Goal: Information Seeking & Learning: Learn about a topic

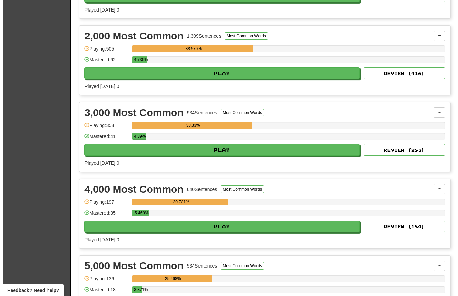
scroll to position [222, 0]
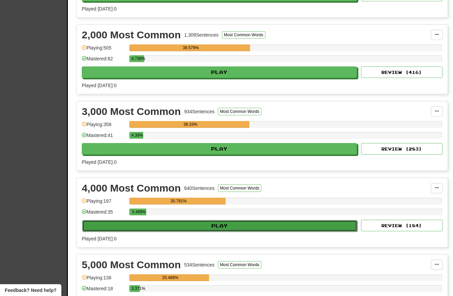
click at [227, 227] on button "Play" at bounding box center [219, 226] width 275 height 12
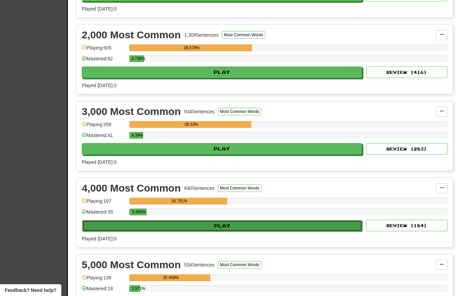
select select "**"
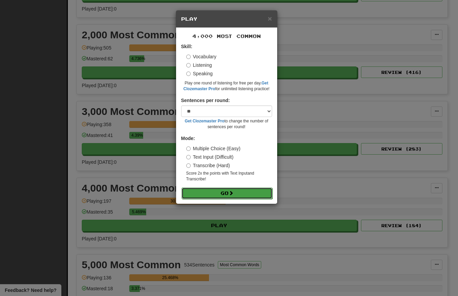
click at [223, 198] on button "Go" at bounding box center [227, 194] width 91 height 12
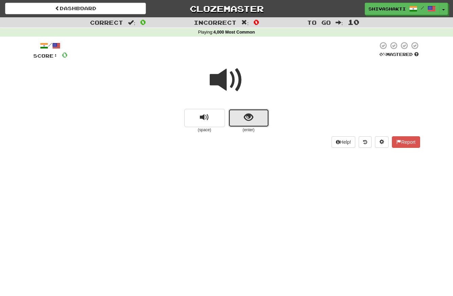
click at [247, 121] on span "show sentence" at bounding box center [248, 117] width 9 height 9
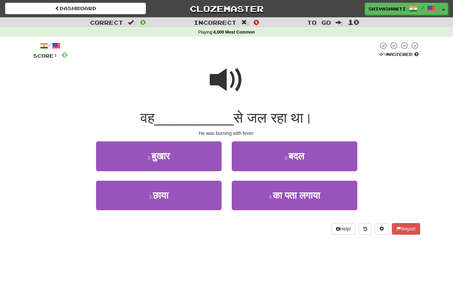
click at [232, 73] on span at bounding box center [227, 80] width 34 height 34
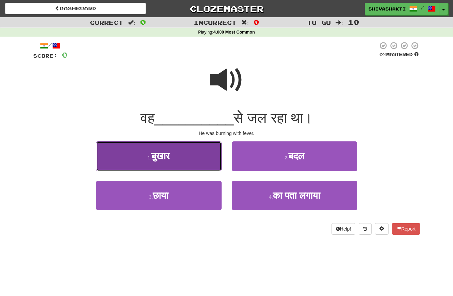
click at [190, 159] on button "1 . बुखार" at bounding box center [159, 157] width 126 height 30
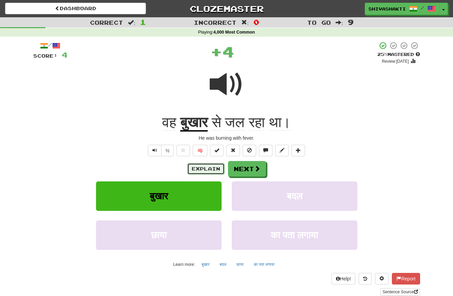
click at [196, 169] on button "Explain" at bounding box center [205, 169] width 37 height 12
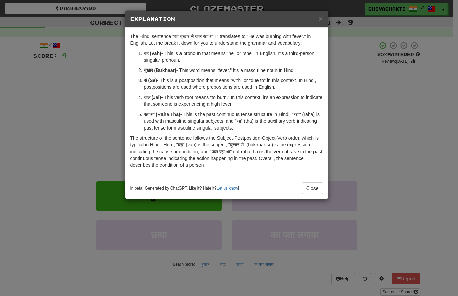
click at [90, 99] on div "× Explanation The Hindi sentence "वह बुखार से जल रहा था।" translates to "He was…" at bounding box center [229, 148] width 458 height 296
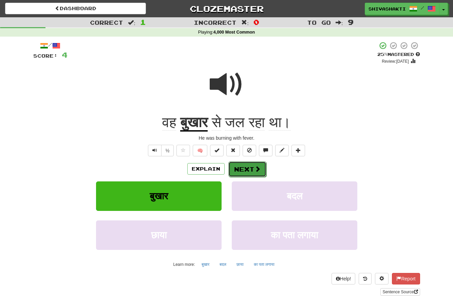
click at [242, 168] on button "Next" at bounding box center [247, 170] width 38 height 16
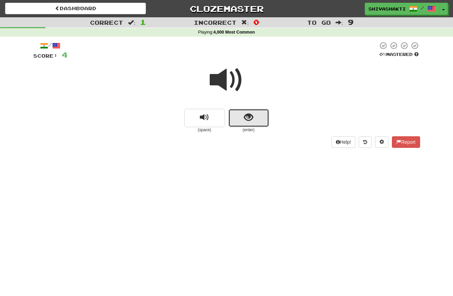
click at [247, 114] on span "show sentence" at bounding box center [248, 117] width 9 height 9
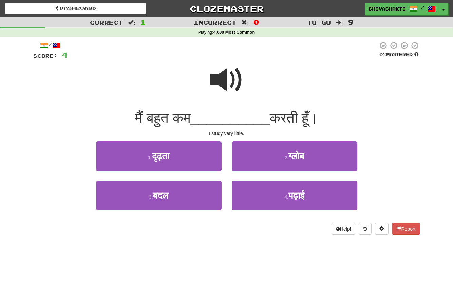
click at [227, 81] on span at bounding box center [227, 80] width 34 height 34
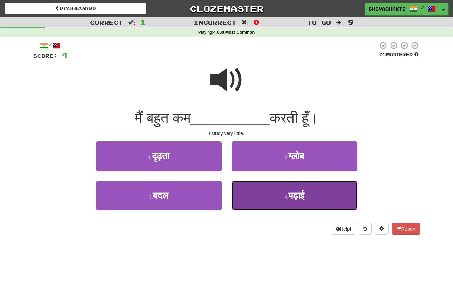
click at [275, 196] on button "4 . पढ़ाई" at bounding box center [295, 196] width 126 height 30
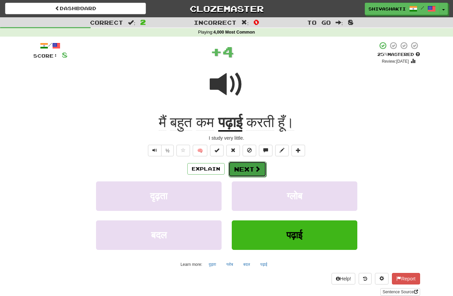
click at [260, 168] on button "Next" at bounding box center [247, 170] width 38 height 16
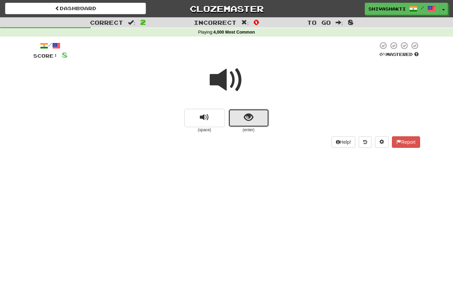
click at [248, 114] on span "show sentence" at bounding box center [248, 117] width 9 height 9
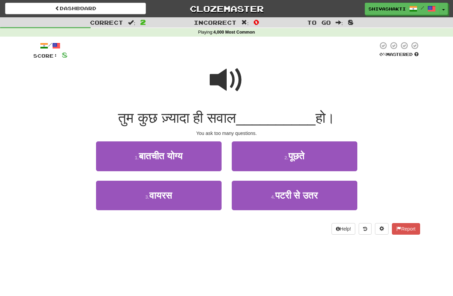
click at [220, 73] on span at bounding box center [227, 80] width 34 height 34
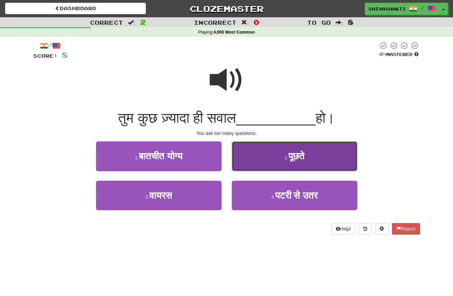
click at [295, 158] on span "पूछते" at bounding box center [296, 156] width 16 height 11
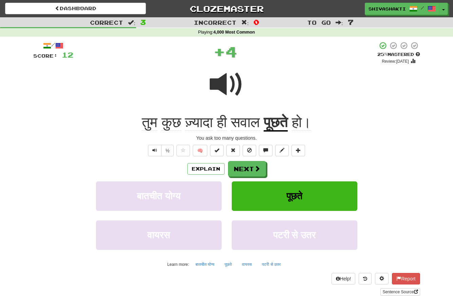
click at [225, 84] on span at bounding box center [227, 85] width 34 height 34
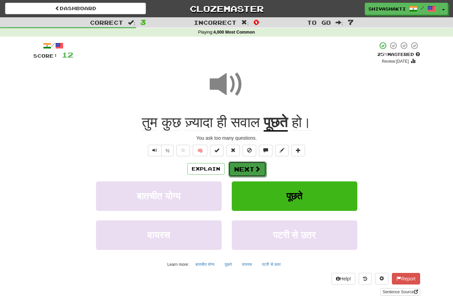
click at [248, 170] on button "Next" at bounding box center [247, 170] width 38 height 16
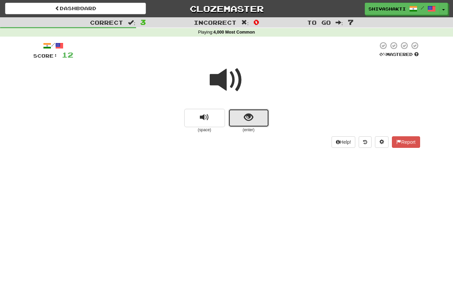
click at [258, 114] on button "show sentence" at bounding box center [248, 118] width 41 height 18
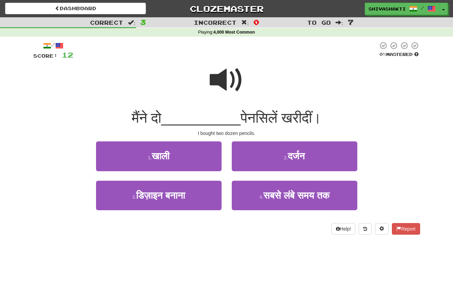
click at [228, 75] on span at bounding box center [227, 80] width 34 height 34
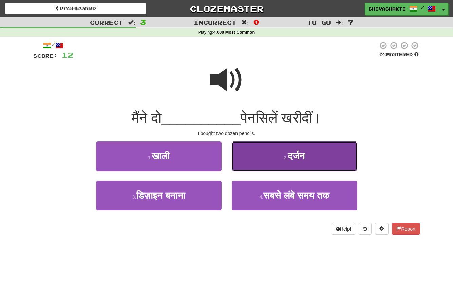
click at [289, 157] on span "दर्जन" at bounding box center [296, 156] width 17 height 11
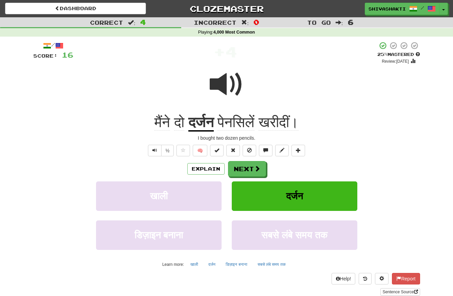
click at [226, 87] on span at bounding box center [227, 85] width 34 height 34
click at [245, 173] on button "Next" at bounding box center [247, 170] width 38 height 16
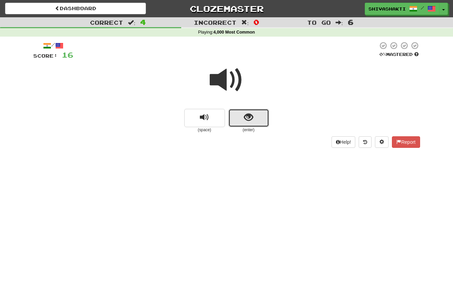
click at [247, 116] on span "show sentence" at bounding box center [248, 117] width 9 height 9
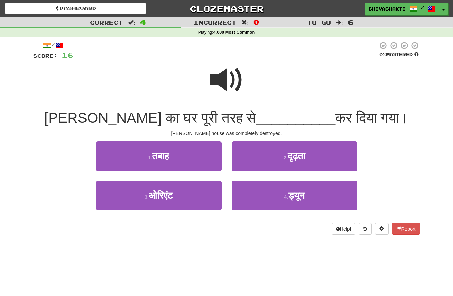
click at [226, 76] on span at bounding box center [227, 80] width 34 height 34
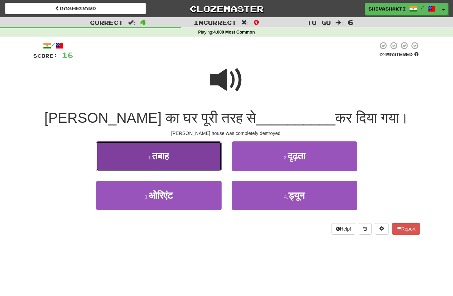
click at [156, 155] on span "तबाह" at bounding box center [160, 156] width 17 height 11
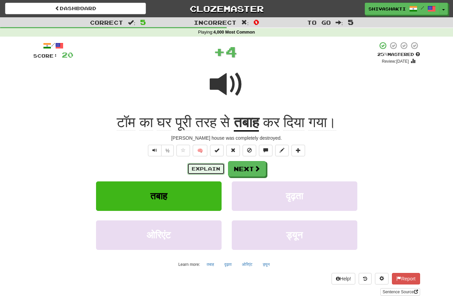
click at [201, 167] on button "Explain" at bounding box center [205, 169] width 37 height 12
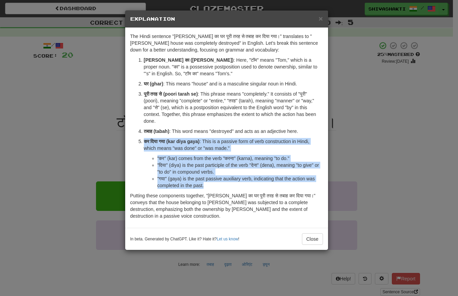
drag, startPoint x: 208, startPoint y: 185, endPoint x: 143, endPoint y: 140, distance: 79.1
click at [144, 140] on li "कर दिया गया (kar diya gaya) : This is a passive form of verb construction in Hi…" at bounding box center [233, 163] width 179 height 51
copy li "कर दिया गया (kar diya gaya) : This is a passive form of verb construction in Hi…"
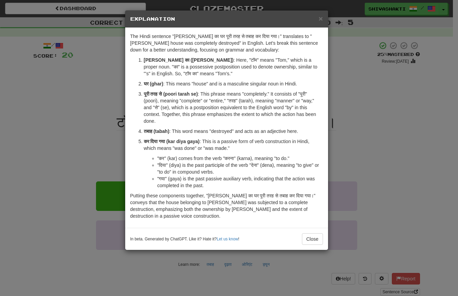
click at [49, 103] on div "× Explanation The Hindi sentence "टॉम का घर पूरी तरह से तबाह कर दिया गया।" tran…" at bounding box center [229, 148] width 458 height 296
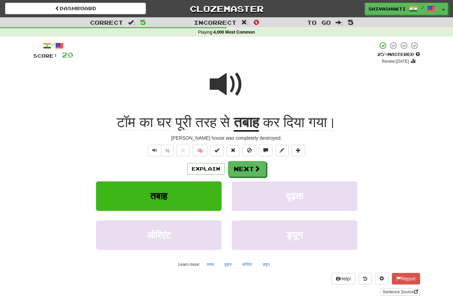
click at [225, 84] on span at bounding box center [227, 85] width 34 height 34
click at [248, 170] on button "Next" at bounding box center [247, 170] width 38 height 16
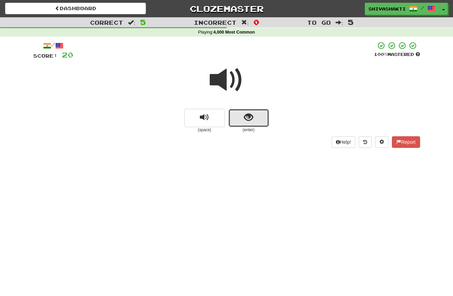
click at [245, 116] on span "show sentence" at bounding box center [248, 117] width 9 height 9
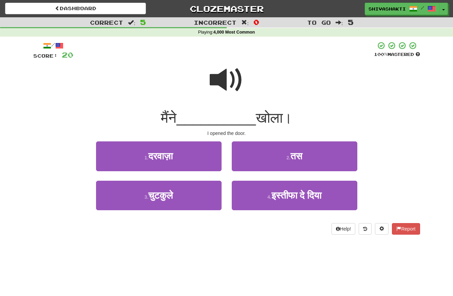
click at [220, 78] on span at bounding box center [227, 80] width 34 height 34
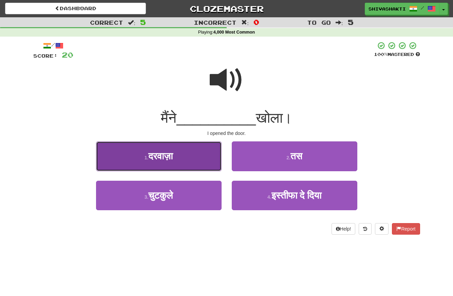
click at [160, 156] on span "दरवाज़ा" at bounding box center [160, 156] width 24 height 11
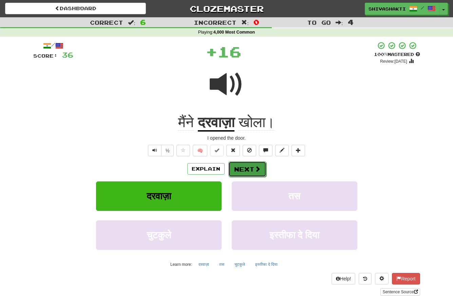
click at [244, 168] on button "Next" at bounding box center [247, 170] width 38 height 16
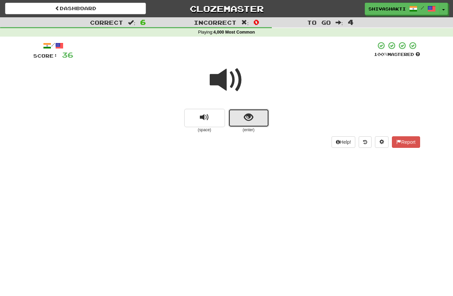
click at [250, 121] on span "show sentence" at bounding box center [248, 117] width 9 height 9
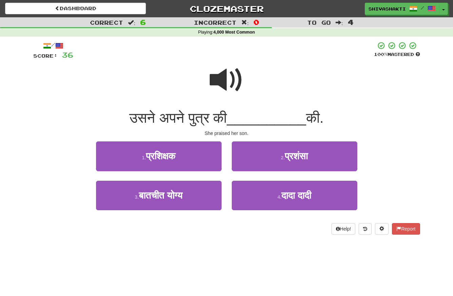
click at [230, 80] on span at bounding box center [227, 80] width 34 height 34
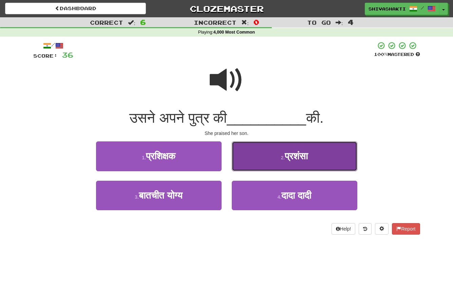
click at [302, 151] on span "प्रशंसा" at bounding box center [296, 156] width 23 height 11
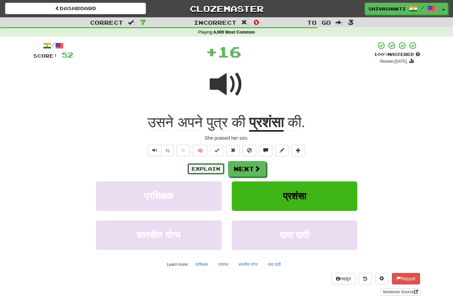
click at [195, 167] on button "Explain" at bounding box center [205, 169] width 37 height 12
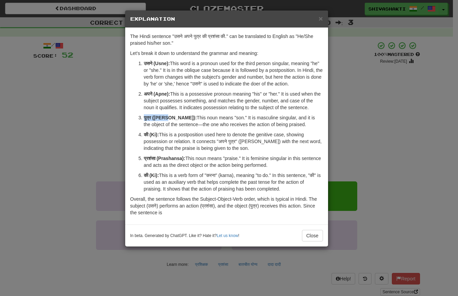
drag, startPoint x: 164, startPoint y: 118, endPoint x: 140, endPoint y: 117, distance: 24.1
click at [144, 117] on li "पुत्र (Putra): This noun means "son." It is masculine singular, and it is the o…" at bounding box center [233, 121] width 179 height 14
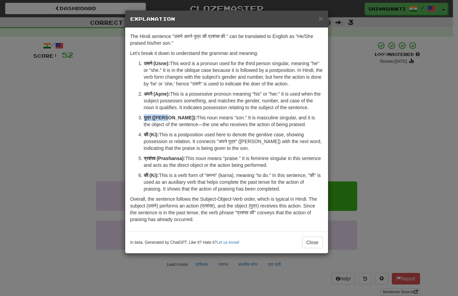
copy strong "पुत्र (Putra"
drag, startPoint x: 182, startPoint y: 159, endPoint x: 143, endPoint y: 157, distance: 39.4
click at [144, 157] on li "प्रशंसा (Prashansa): This noun means "praise." It is feminine singular in this …" at bounding box center [233, 162] width 179 height 14
copy strong "प्रशंसा (Prashansa"
click at [85, 95] on div "× Explanation The Hindi sentence "उसने अपने पुत्र की प्रशंसा की." can be transl…" at bounding box center [229, 148] width 458 height 296
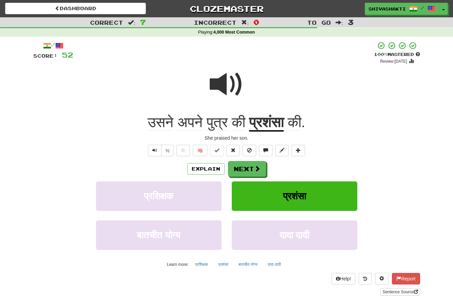
click at [212, 81] on span at bounding box center [227, 85] width 34 height 34
click at [256, 168] on span at bounding box center [258, 169] width 6 height 6
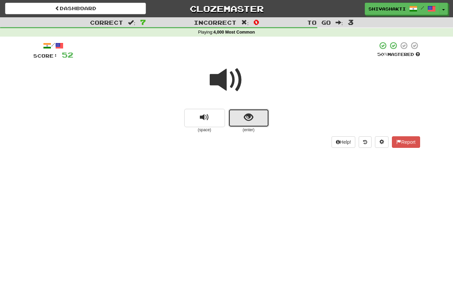
click at [246, 118] on span "show sentence" at bounding box center [248, 117] width 9 height 9
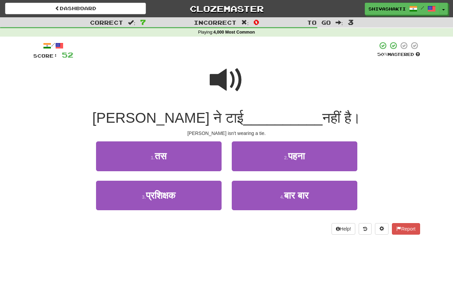
click at [223, 84] on span at bounding box center [227, 80] width 34 height 34
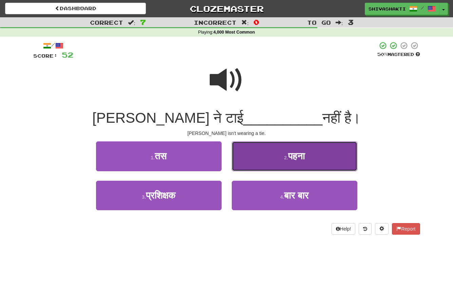
click at [305, 151] on span "पहना" at bounding box center [296, 156] width 17 height 11
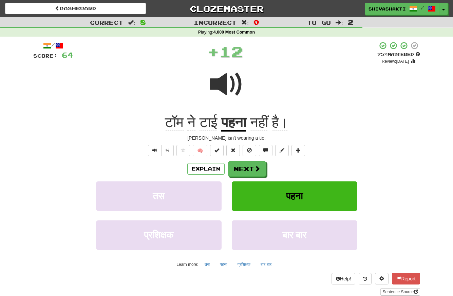
click at [235, 92] on span at bounding box center [227, 85] width 34 height 34
click at [245, 179] on div "Explain Next तस पहना प्रशिक्षक बार बार Learn more: तस पहना प्रशिक्षक बार बार" at bounding box center [226, 215] width 387 height 109
click at [246, 171] on button "Next" at bounding box center [247, 170] width 38 height 16
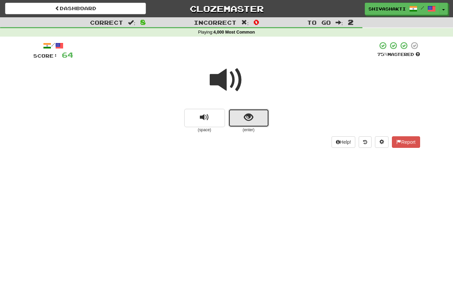
click at [248, 120] on span "show sentence" at bounding box center [248, 117] width 9 height 9
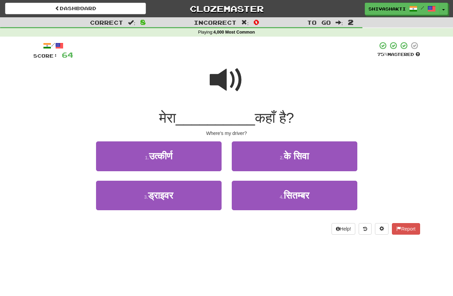
click at [233, 75] on span at bounding box center [227, 80] width 34 height 34
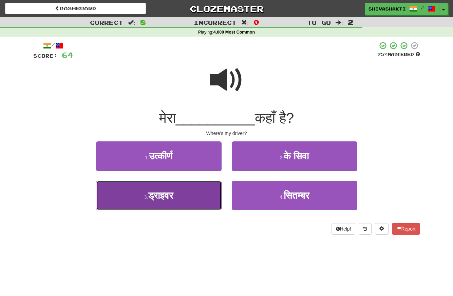
click at [170, 192] on span "ड्राइवर" at bounding box center [160, 195] width 25 height 11
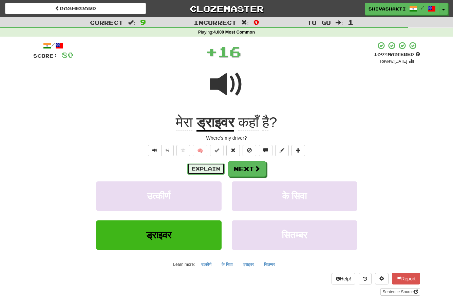
click at [206, 168] on button "Explain" at bounding box center [205, 169] width 37 height 12
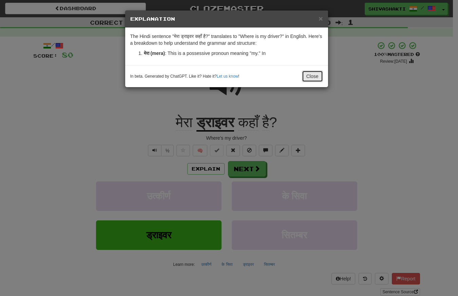
click at [308, 75] on button "Close" at bounding box center [312, 77] width 21 height 12
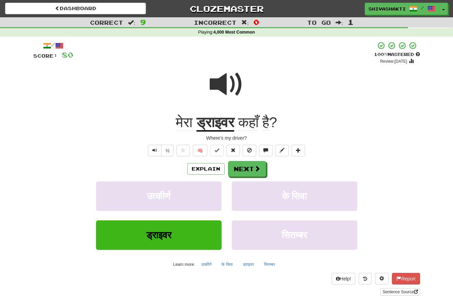
click at [244, 97] on div at bounding box center [226, 89] width 387 height 49
click at [234, 170] on button "Next" at bounding box center [247, 170] width 38 height 16
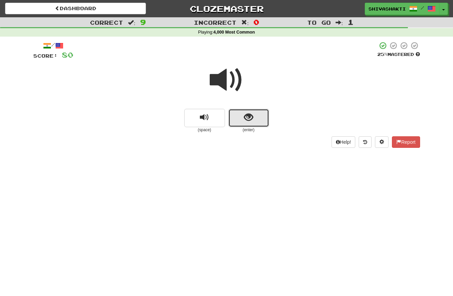
click at [248, 115] on span "show sentence" at bounding box center [248, 117] width 9 height 9
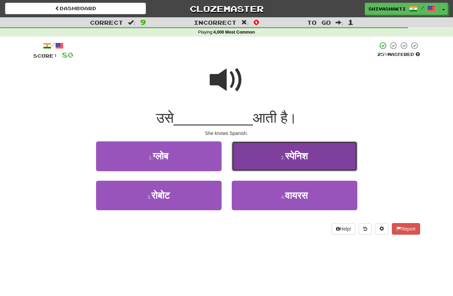
click at [285, 150] on button "2 . स्पेनिश" at bounding box center [295, 157] width 126 height 30
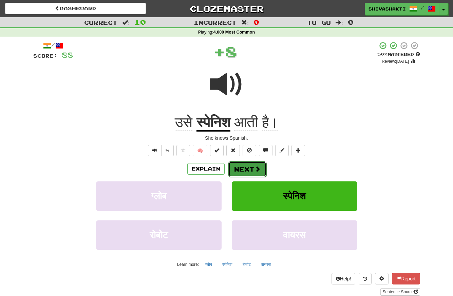
click at [239, 165] on button "Next" at bounding box center [247, 170] width 38 height 16
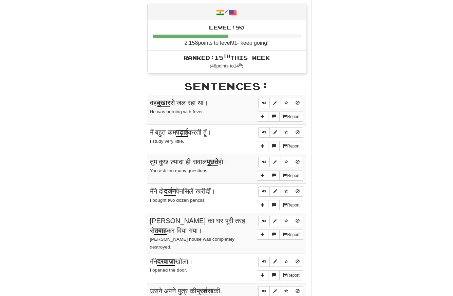
scroll to position [366, 0]
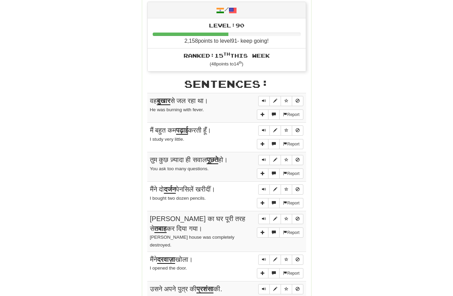
drag, startPoint x: 147, startPoint y: 91, endPoint x: 188, endPoint y: 232, distance: 147.2
click at [188, 232] on tbody "Report वह बुखार से जल रहा था। He was burning with fever. Report मैं बहुत कम पढ़…" at bounding box center [226, 246] width 159 height 306
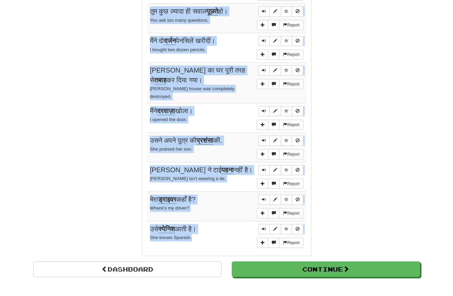
scroll to position [527, 0]
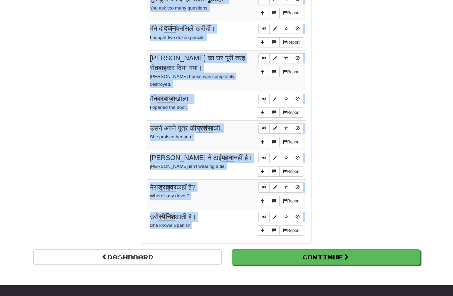
drag, startPoint x: 149, startPoint y: 91, endPoint x: 228, endPoint y: 215, distance: 146.9
click at [228, 215] on tbody "Report वह बुखार से जल रहा था। He was burning with fever. Report मैं बहुत कम पढ़…" at bounding box center [226, 85] width 159 height 306
copy tbody "वह बुखार से जल रहा था। He was burning with fever. Report मैं बहुत कम पढ़ाई करती…"
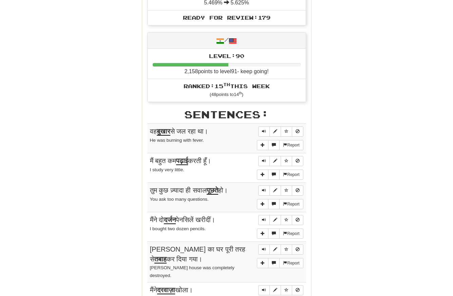
scroll to position [0, 0]
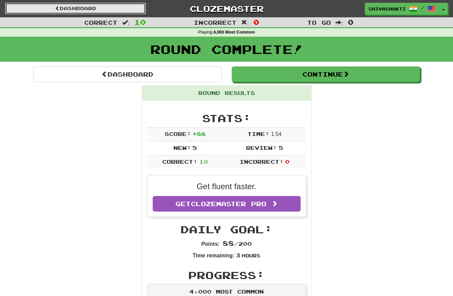
click at [63, 7] on link "Dashboard" at bounding box center [75, 9] width 141 height 12
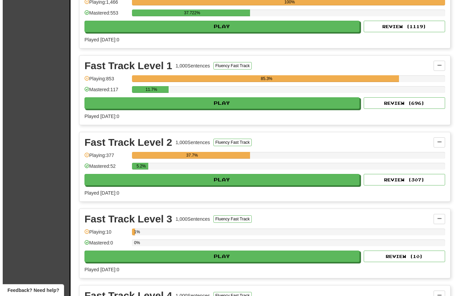
scroll to position [881, 0]
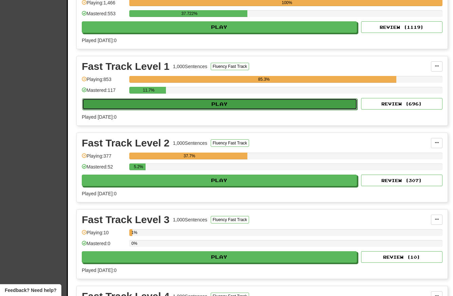
click at [174, 102] on button "Play" at bounding box center [219, 104] width 275 height 12
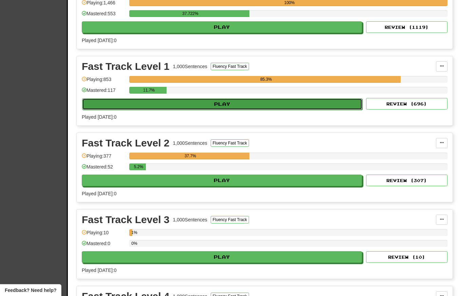
select select "**"
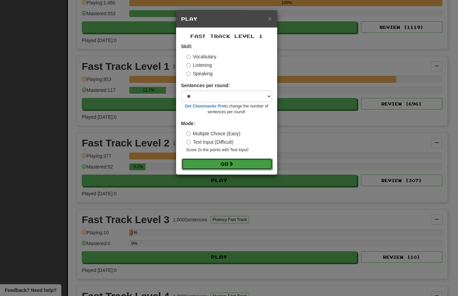
click at [225, 168] on button "Go" at bounding box center [227, 164] width 91 height 12
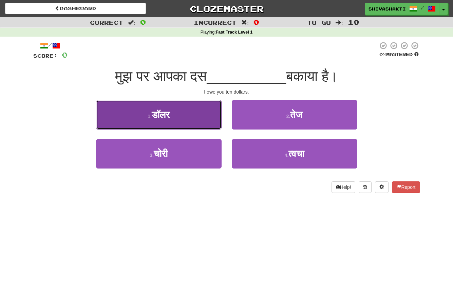
click at [170, 115] on span "डॉलर" at bounding box center [161, 115] width 18 height 11
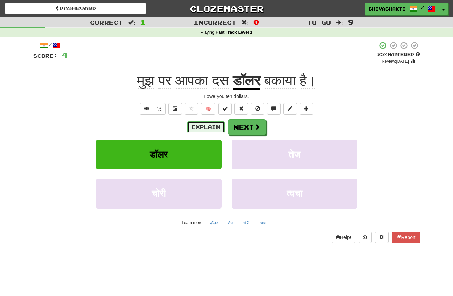
click at [202, 131] on button "Explain" at bounding box center [205, 127] width 37 height 12
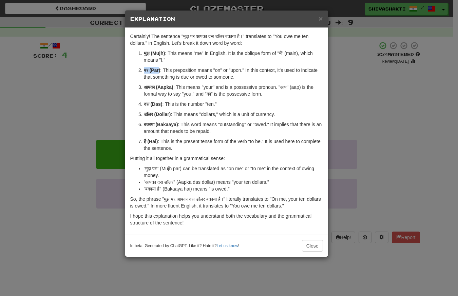
drag, startPoint x: 159, startPoint y: 70, endPoint x: 143, endPoint y: 69, distance: 16.0
click at [144, 69] on li "पर (Par) : This preposition means "on" or "upon." In this context, it's used to…" at bounding box center [233, 74] width 179 height 14
copy strong "पर (Par"
drag, startPoint x: 158, startPoint y: 126, endPoint x: 143, endPoint y: 122, distance: 15.9
click at [144, 123] on li "बकाया (Bakaaya) : This word means "outstanding" or "owed." It implies that ther…" at bounding box center [233, 128] width 179 height 14
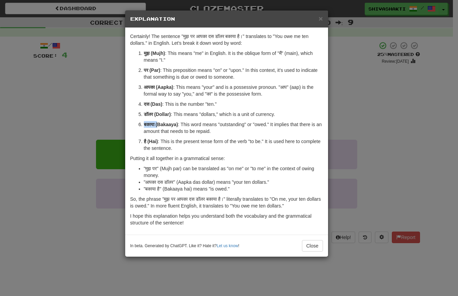
copy strong "बकाया ("
click at [82, 78] on div "× Explanation Certainly! The sentence "मुझ पर आपका दस डॉलर बकाया है।" translate…" at bounding box center [229, 148] width 458 height 296
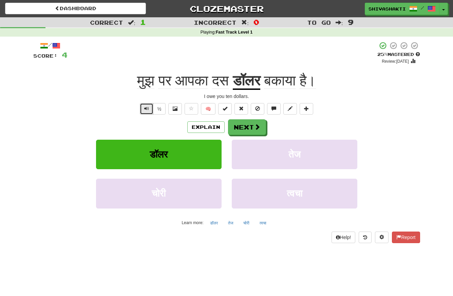
click at [151, 106] on button "Text-to-speech controls" at bounding box center [147, 109] width 14 height 12
click at [237, 126] on button "Next" at bounding box center [247, 128] width 38 height 16
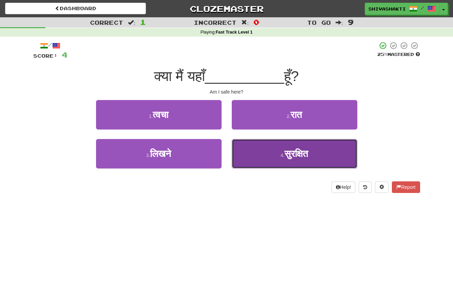
click at [284, 163] on button "4 . सुरक्षित" at bounding box center [295, 154] width 126 height 30
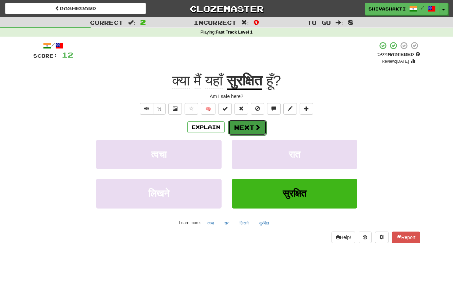
click at [236, 130] on button "Next" at bounding box center [247, 128] width 38 height 16
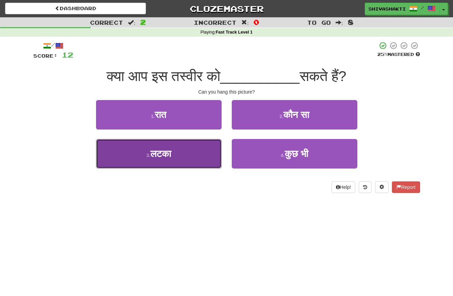
click at [166, 154] on span "लटका" at bounding box center [160, 154] width 21 height 11
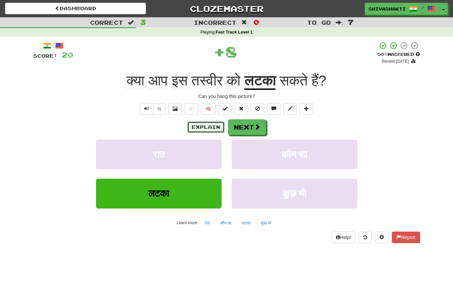
click at [204, 127] on button "Explain" at bounding box center [205, 127] width 37 height 12
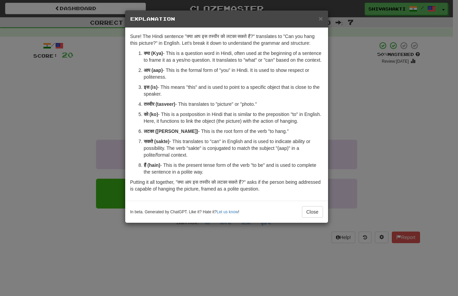
click at [93, 104] on div "× Explanation Sure! The Hindi sentence "क्या आप इस तस्वीर को लटका सकते हैं?" tr…" at bounding box center [229, 148] width 458 height 296
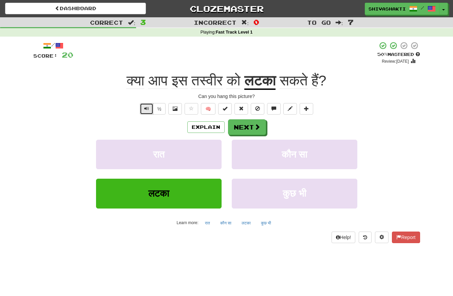
click at [146, 110] on span "Text-to-speech controls" at bounding box center [146, 108] width 5 height 5
click at [251, 130] on button "Next" at bounding box center [247, 128] width 38 height 16
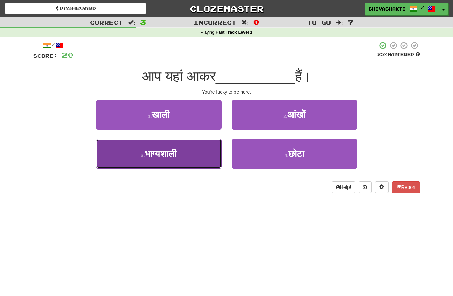
click at [132, 162] on button "3 . भाग्यशाली" at bounding box center [159, 154] width 126 height 30
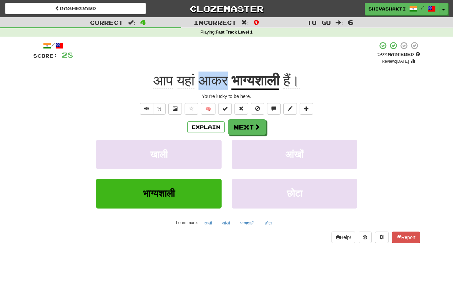
drag, startPoint x: 228, startPoint y: 80, endPoint x: 202, endPoint y: 78, distance: 26.9
click at [201, 78] on span "आप यहां आकर" at bounding box center [192, 81] width 78 height 16
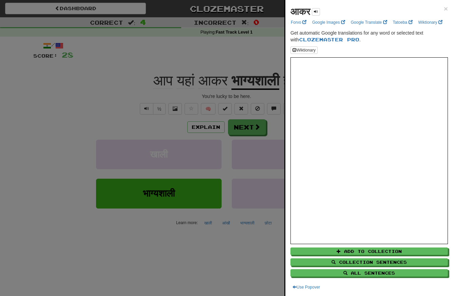
click at [228, 74] on div at bounding box center [226, 148] width 453 height 296
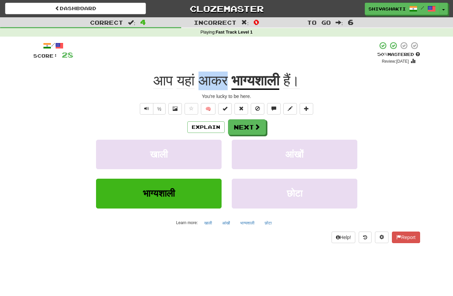
drag, startPoint x: 227, startPoint y: 83, endPoint x: 200, endPoint y: 80, distance: 27.0
click at [200, 80] on span "आकर" at bounding box center [213, 81] width 29 height 16
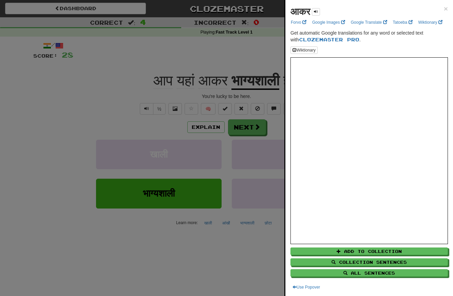
click at [197, 81] on div at bounding box center [226, 148] width 453 height 296
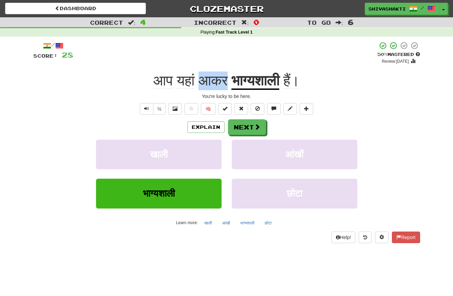
drag, startPoint x: 197, startPoint y: 81, endPoint x: 226, endPoint y: 82, distance: 28.9
click at [226, 82] on span "आकर" at bounding box center [213, 81] width 29 height 16
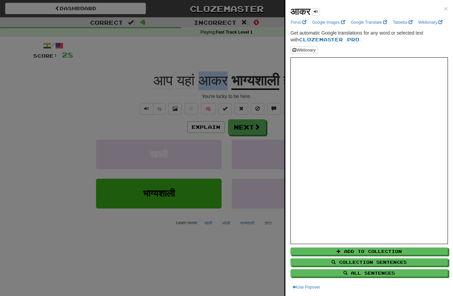
copy span "आकर"
click at [64, 100] on div at bounding box center [226, 148] width 453 height 296
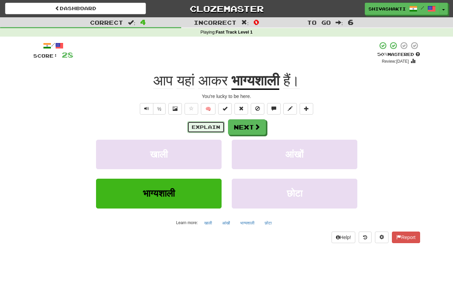
click at [204, 128] on button "Explain" at bounding box center [205, 127] width 37 height 12
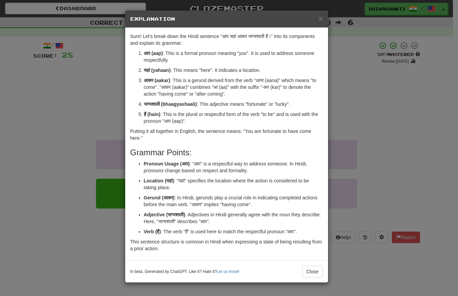
click at [89, 108] on div "× Explanation Sure! Let's break down the Hindi sentence "आप यहां आकर भाग्यशाली …" at bounding box center [229, 148] width 458 height 296
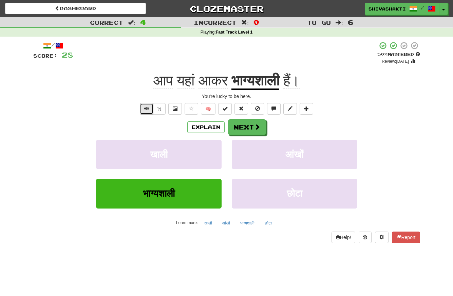
click at [146, 104] on button "Text-to-speech controls" at bounding box center [147, 109] width 14 height 12
click at [249, 126] on button "Next" at bounding box center [247, 128] width 38 height 16
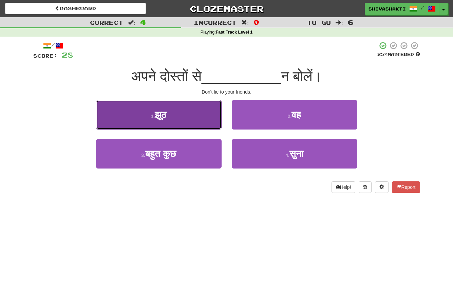
click at [179, 110] on button "1 . झूठ" at bounding box center [159, 115] width 126 height 30
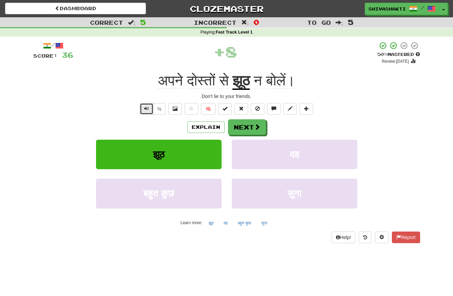
click at [144, 107] on button "Text-to-speech controls" at bounding box center [147, 109] width 14 height 12
click at [207, 130] on button "Explain" at bounding box center [205, 127] width 37 height 12
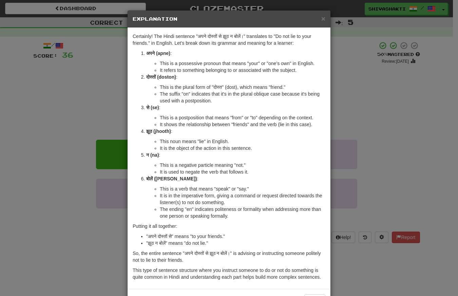
click at [102, 120] on div "× Explanation Certainly! The Hindi sentence "अपने दोस्तों से झूठ न बोलें।" tran…" at bounding box center [229, 148] width 458 height 296
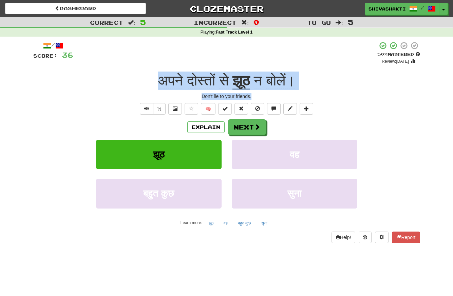
drag, startPoint x: 263, startPoint y: 94, endPoint x: 155, endPoint y: 74, distance: 109.5
click at [155, 74] on div "/ Score: 36 + 8 50 % Mastered Review: 2025-09-30 अपने दोस्तों से झूठ न बोलें। D…" at bounding box center [226, 142] width 387 height 202
copy div "अपने दोस्तों से झूठ न बोलें। Don't lie to your friends."
click at [142, 110] on button "Text-to-speech controls" at bounding box center [147, 109] width 14 height 12
click at [235, 123] on button "Next" at bounding box center [247, 128] width 38 height 16
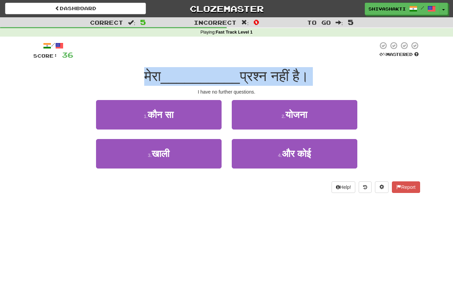
click at [374, 71] on div "मेरा __________ प्रश्न नहीं है।" at bounding box center [226, 76] width 387 height 19
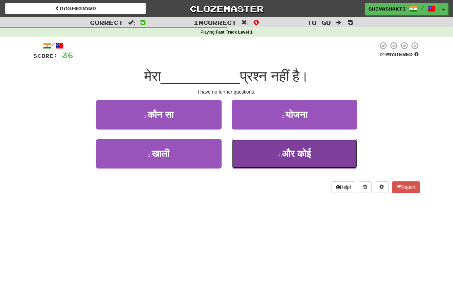
click at [325, 144] on button "4 . और कोई" at bounding box center [295, 154] width 126 height 30
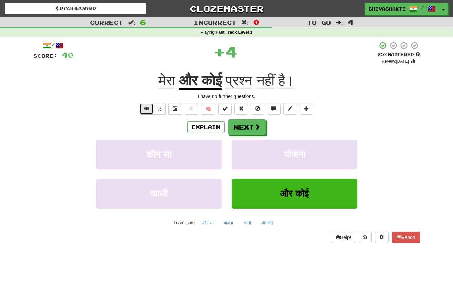
click at [143, 110] on button "Text-to-speech controls" at bounding box center [147, 109] width 14 height 12
click at [250, 128] on button "Next" at bounding box center [247, 128] width 38 height 16
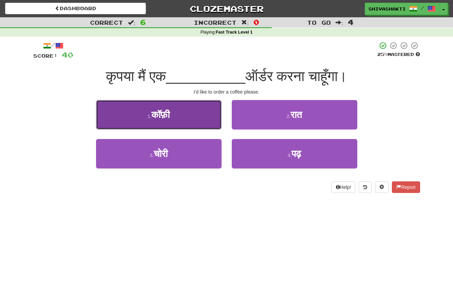
click at [177, 114] on button "1 . कॉफ़ी" at bounding box center [159, 115] width 126 height 30
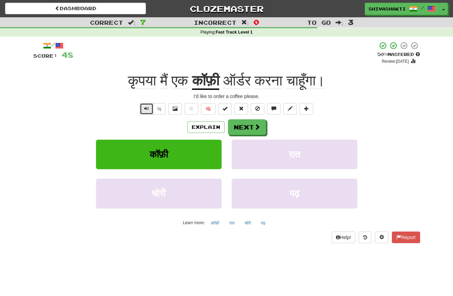
click at [146, 106] on span "Text-to-speech controls" at bounding box center [146, 108] width 5 height 5
click at [146, 108] on span "Text-to-speech controls" at bounding box center [146, 108] width 5 height 5
click at [245, 126] on button "Next" at bounding box center [247, 128] width 38 height 16
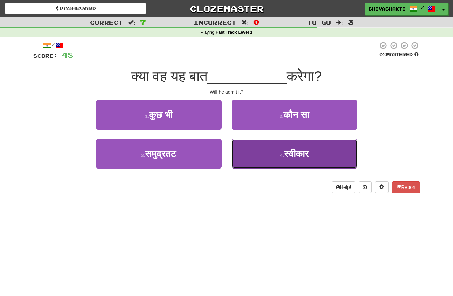
click at [305, 156] on span "स्वीकार" at bounding box center [296, 154] width 25 height 11
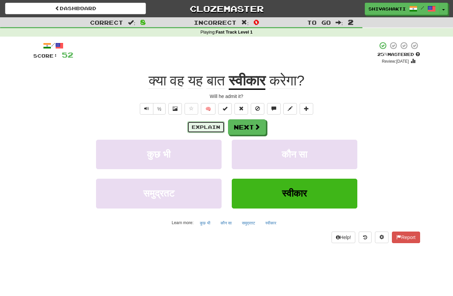
click at [204, 125] on button "Explain" at bounding box center [205, 127] width 37 height 12
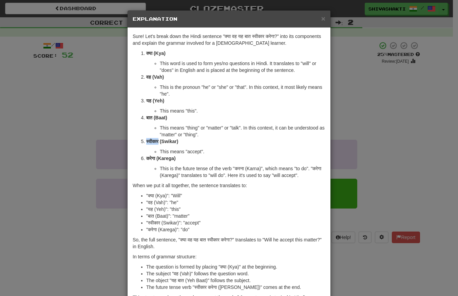
click at [40, 80] on div "× Explanation Sure! Let's break down the Hindi sentence "क्या वह यह बात स्वीकार…" at bounding box center [229, 148] width 458 height 296
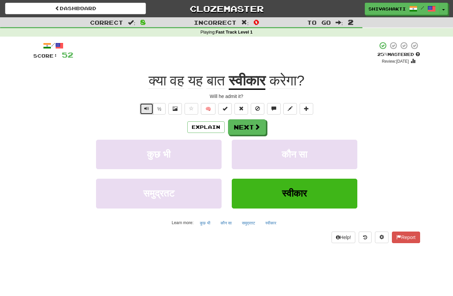
click at [148, 106] on span "Text-to-speech controls" at bounding box center [146, 108] width 5 height 5
click at [255, 129] on span at bounding box center [258, 127] width 6 height 6
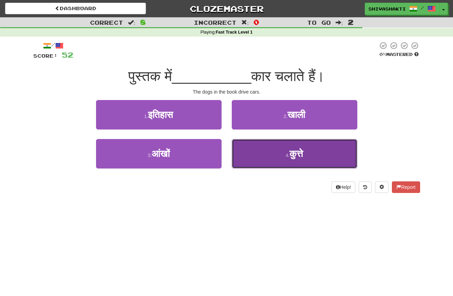
click at [326, 155] on button "4 . कुत्ते" at bounding box center [295, 154] width 126 height 30
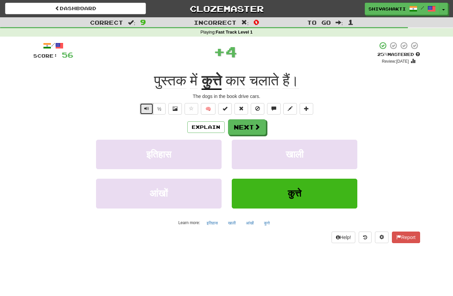
click at [142, 111] on button "Text-to-speech controls" at bounding box center [147, 109] width 14 height 12
click at [255, 129] on span at bounding box center [258, 127] width 6 height 6
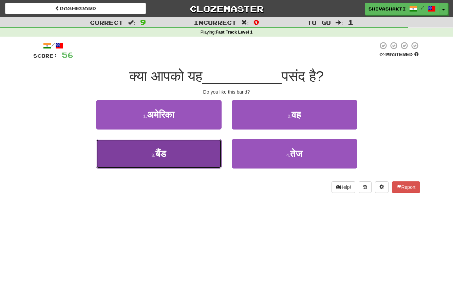
click at [181, 155] on button "3 . बैंड" at bounding box center [159, 154] width 126 height 30
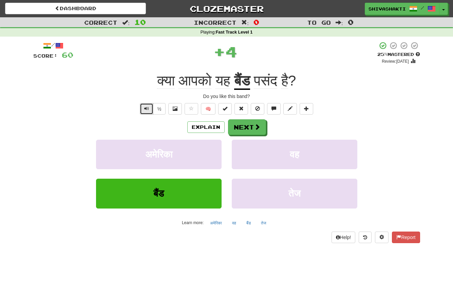
click at [143, 108] on button "Text-to-speech controls" at bounding box center [147, 109] width 14 height 12
click at [256, 127] on span at bounding box center [258, 127] width 6 height 6
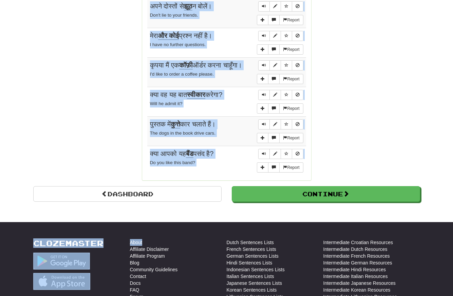
scroll to position [579, 0]
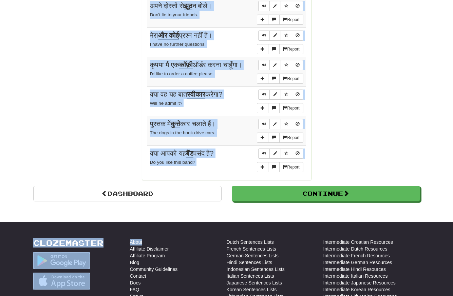
drag, startPoint x: 149, startPoint y: 150, endPoint x: 196, endPoint y: 242, distance: 103.0
click at [216, 163] on div "Do you like this band?" at bounding box center [226, 162] width 153 height 8
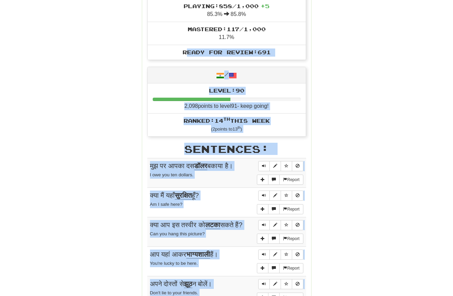
scroll to position [314, 0]
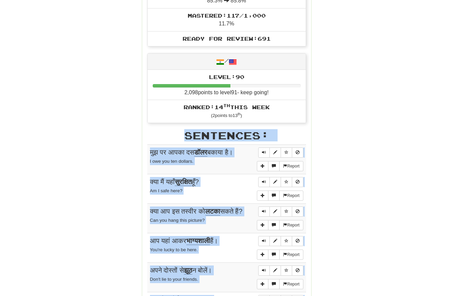
drag, startPoint x: 216, startPoint y: 163, endPoint x: 138, endPoint y: 149, distance: 79.3
click at [138, 149] on div "Round Results Stats: Score: + 60 Time: 1 : 37 New: 5 Review: 5 Correct: 10 Inco…" at bounding box center [226, 110] width 387 height 679
copy div "Sentences: Report मुझ पर आपका दस डॉलर बकाया है। I owe you ten dollars. Report क…"
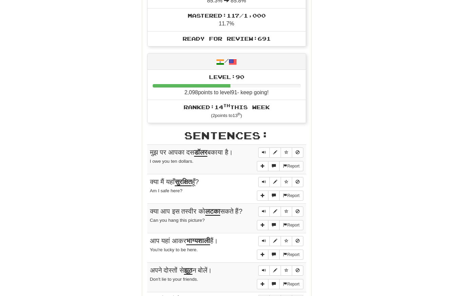
click at [46, 95] on div "Round Results Stats: Score: + 60 Time: 1 : 37 New: 5 Review: 5 Correct: 10 Inco…" at bounding box center [226, 110] width 387 height 679
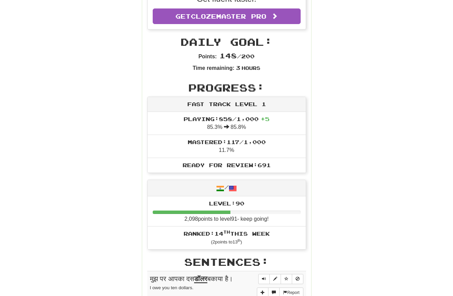
scroll to position [0, 0]
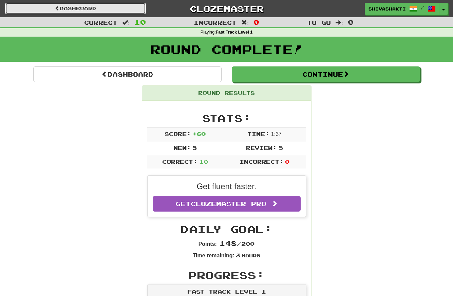
click at [82, 7] on link "Dashboard" at bounding box center [75, 9] width 141 height 12
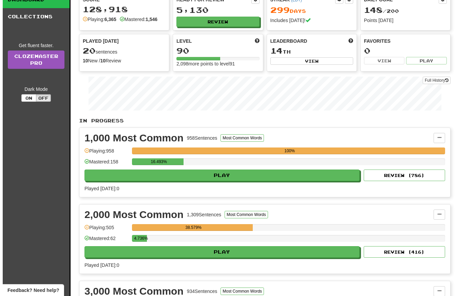
scroll to position [14, 0]
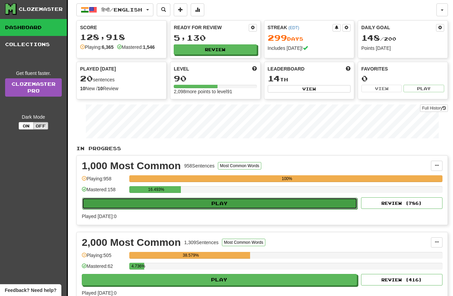
click at [135, 204] on button "Play" at bounding box center [219, 204] width 275 height 12
select select "**"
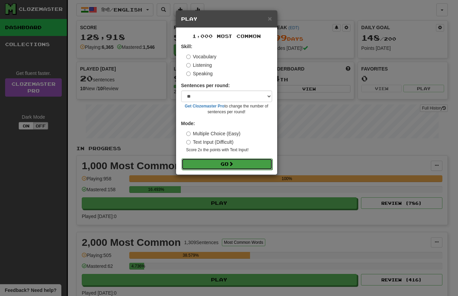
click at [209, 166] on button "Go" at bounding box center [227, 164] width 91 height 12
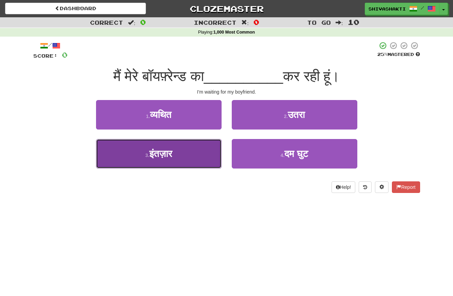
click at [186, 157] on button "3 . [GEOGRAPHIC_DATA]" at bounding box center [159, 154] width 126 height 30
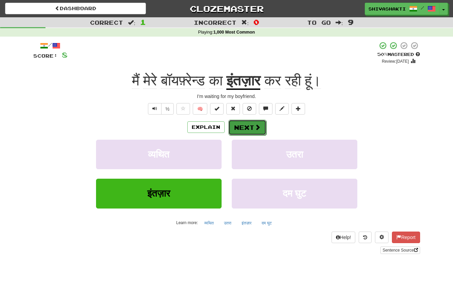
click at [255, 130] on span at bounding box center [258, 127] width 6 height 6
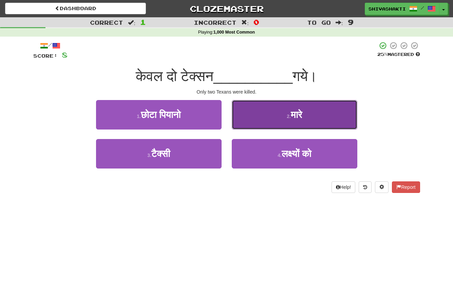
click at [284, 117] on button "2 . मारे" at bounding box center [295, 115] width 126 height 30
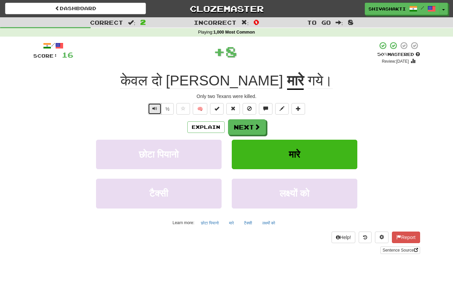
click at [151, 106] on button "Text-to-speech controls" at bounding box center [155, 109] width 14 height 12
click at [242, 129] on button "Next" at bounding box center [247, 128] width 38 height 16
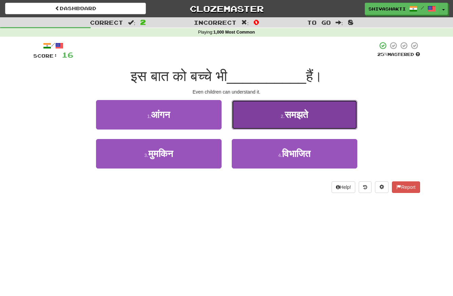
click at [264, 116] on button "2 . समझते" at bounding box center [295, 115] width 126 height 30
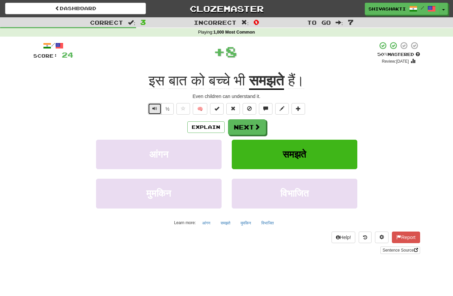
click at [157, 108] on button "Text-to-speech controls" at bounding box center [155, 109] width 14 height 12
click at [240, 128] on button "Next" at bounding box center [247, 128] width 38 height 16
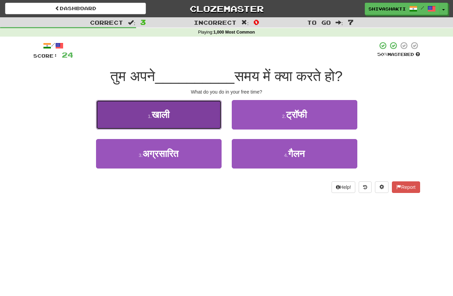
click at [205, 110] on button "1 . खाली" at bounding box center [159, 115] width 126 height 30
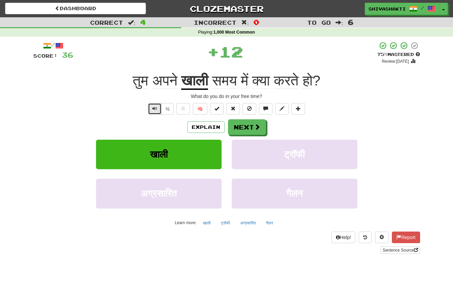
click at [152, 109] on button "Text-to-speech controls" at bounding box center [155, 109] width 14 height 12
click at [248, 127] on button "Next" at bounding box center [247, 128] width 38 height 16
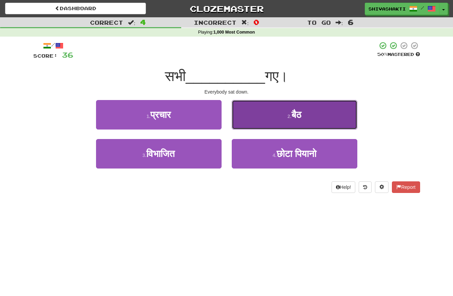
click at [292, 111] on span "बैठ" at bounding box center [296, 115] width 10 height 11
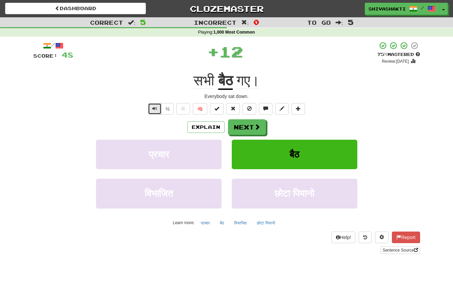
click at [152, 108] on button "Text-to-speech controls" at bounding box center [155, 109] width 14 height 12
click at [255, 128] on span at bounding box center [258, 127] width 6 height 6
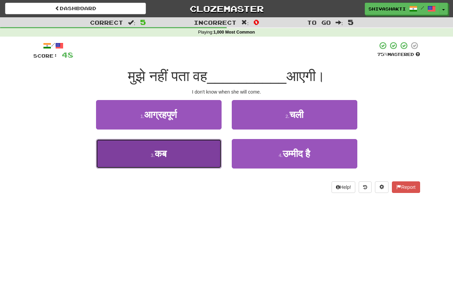
click at [151, 148] on button "3 . कब" at bounding box center [159, 154] width 126 height 30
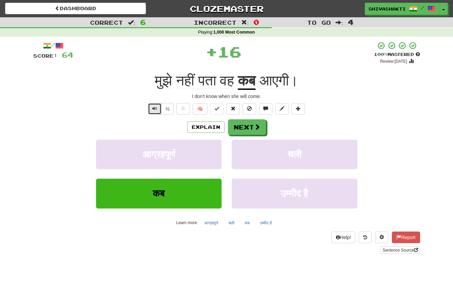
click at [153, 111] on span "Text-to-speech controls" at bounding box center [154, 108] width 5 height 5
click at [240, 126] on button "Next" at bounding box center [247, 128] width 38 height 16
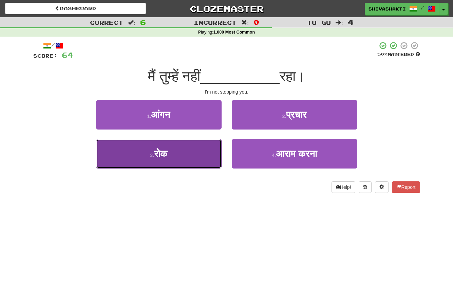
click at [185, 148] on button "3 . रोक" at bounding box center [159, 154] width 126 height 30
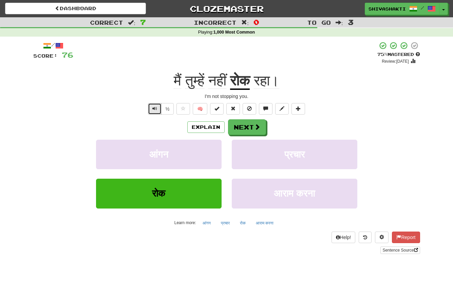
click at [155, 110] on span "Text-to-speech controls" at bounding box center [154, 108] width 5 height 5
click at [245, 131] on button "Next" at bounding box center [247, 128] width 38 height 16
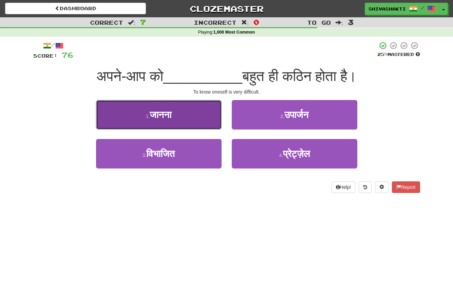
click at [169, 116] on span "जानना" at bounding box center [161, 115] width 22 height 11
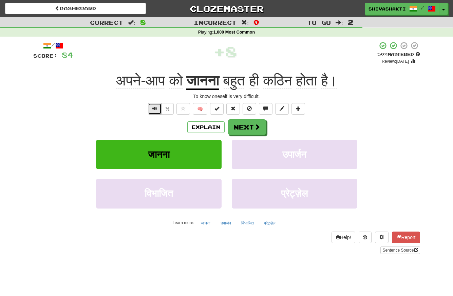
click at [156, 111] on span "Text-to-speech controls" at bounding box center [154, 108] width 5 height 5
click at [243, 134] on button "Next" at bounding box center [247, 128] width 38 height 16
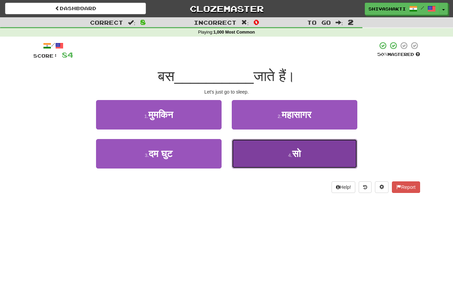
click at [278, 152] on button "4 . सो" at bounding box center [295, 154] width 126 height 30
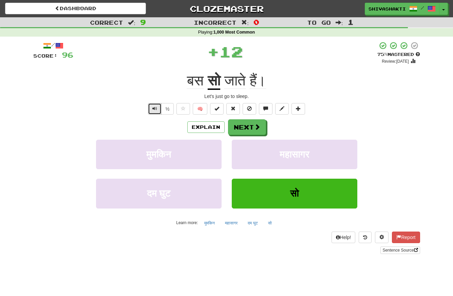
click at [153, 110] on span "Text-to-speech controls" at bounding box center [154, 108] width 5 height 5
click at [154, 110] on span "Text-to-speech controls" at bounding box center [154, 108] width 5 height 5
click at [246, 130] on button "Next" at bounding box center [247, 128] width 38 height 16
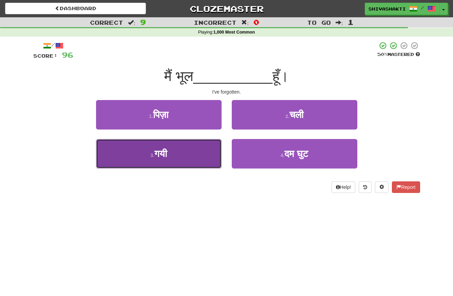
click at [197, 152] on button "3 . गयी" at bounding box center [159, 154] width 126 height 30
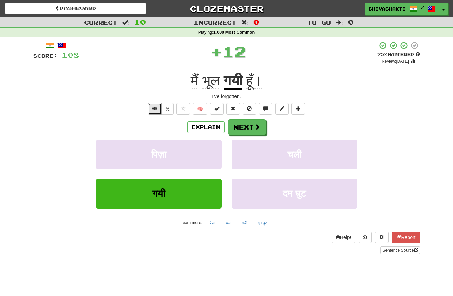
click at [158, 111] on button "Text-to-speech controls" at bounding box center [155, 109] width 14 height 12
click at [237, 132] on button "Next" at bounding box center [247, 128] width 38 height 16
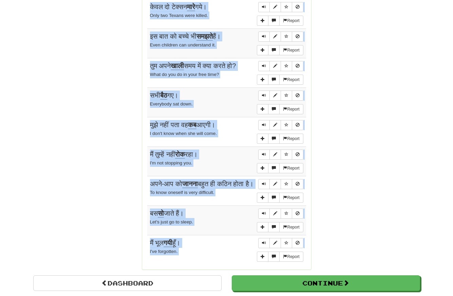
scroll to position [493, 0]
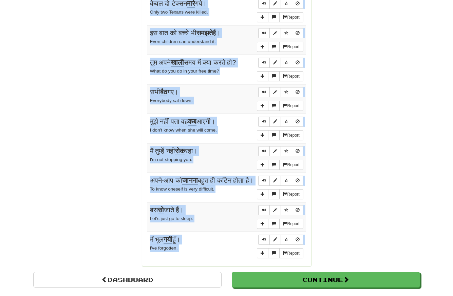
drag, startPoint x: 147, startPoint y: 77, endPoint x: 315, endPoint y: 276, distance: 259.8
copy body "Sentences: Report मैं मेरे बॉयफ़्रेन्ड का इंतज़ार कर रही हूं। I'm waiting for m…"
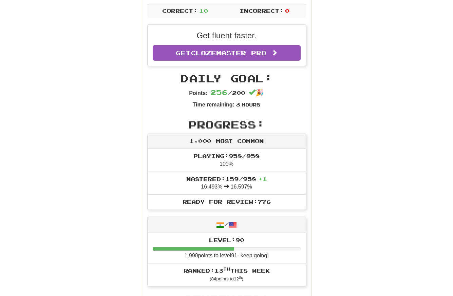
scroll to position [0, 0]
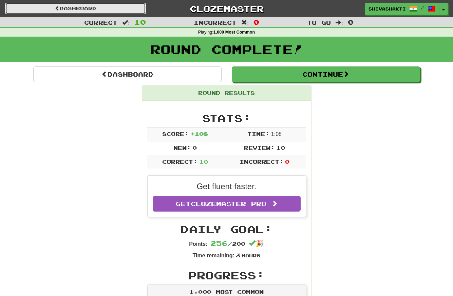
click at [62, 8] on link "Dashboard" at bounding box center [75, 9] width 141 height 12
